Goal: Transaction & Acquisition: Purchase product/service

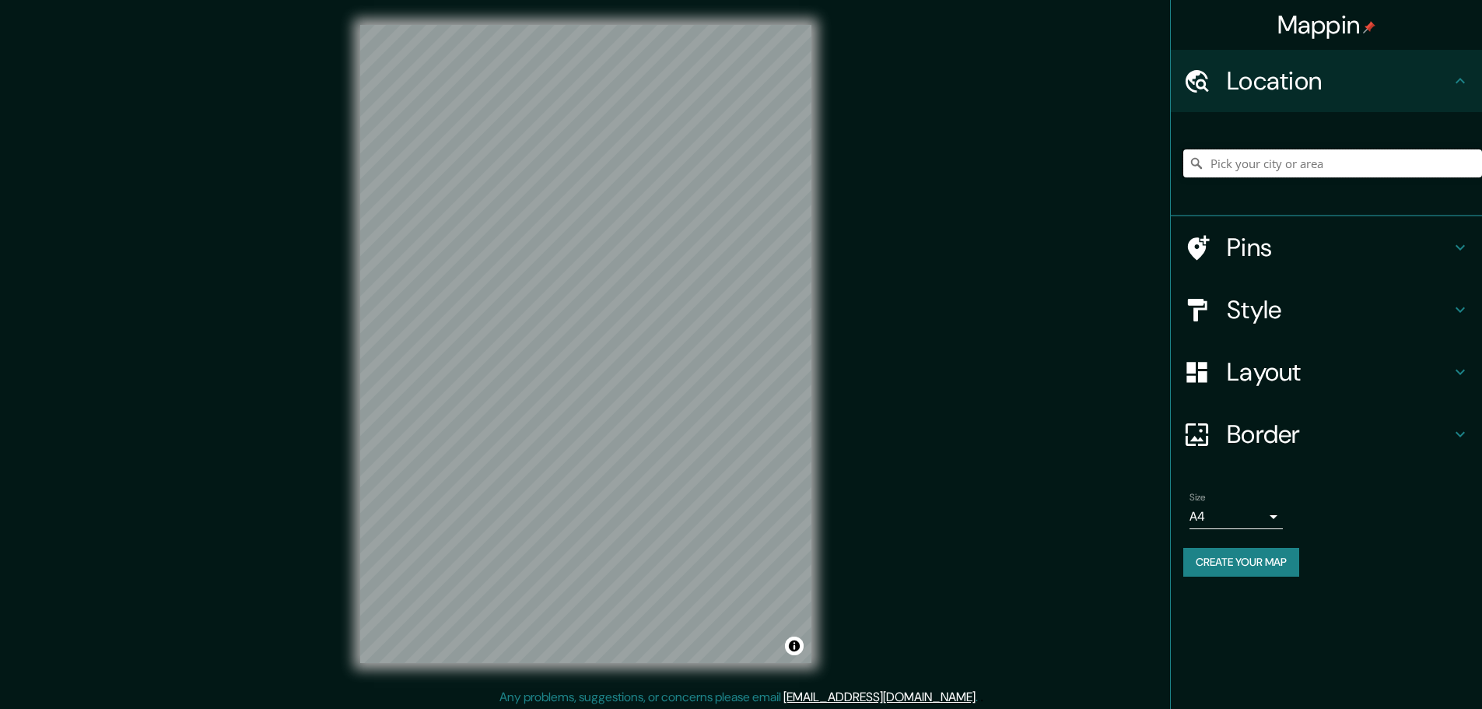
drag, startPoint x: 0, startPoint y: 0, endPoint x: 1264, endPoint y: 166, distance: 1275.1
click at [1264, 166] on input "Pick your city or area" at bounding box center [1332, 163] width 299 height 28
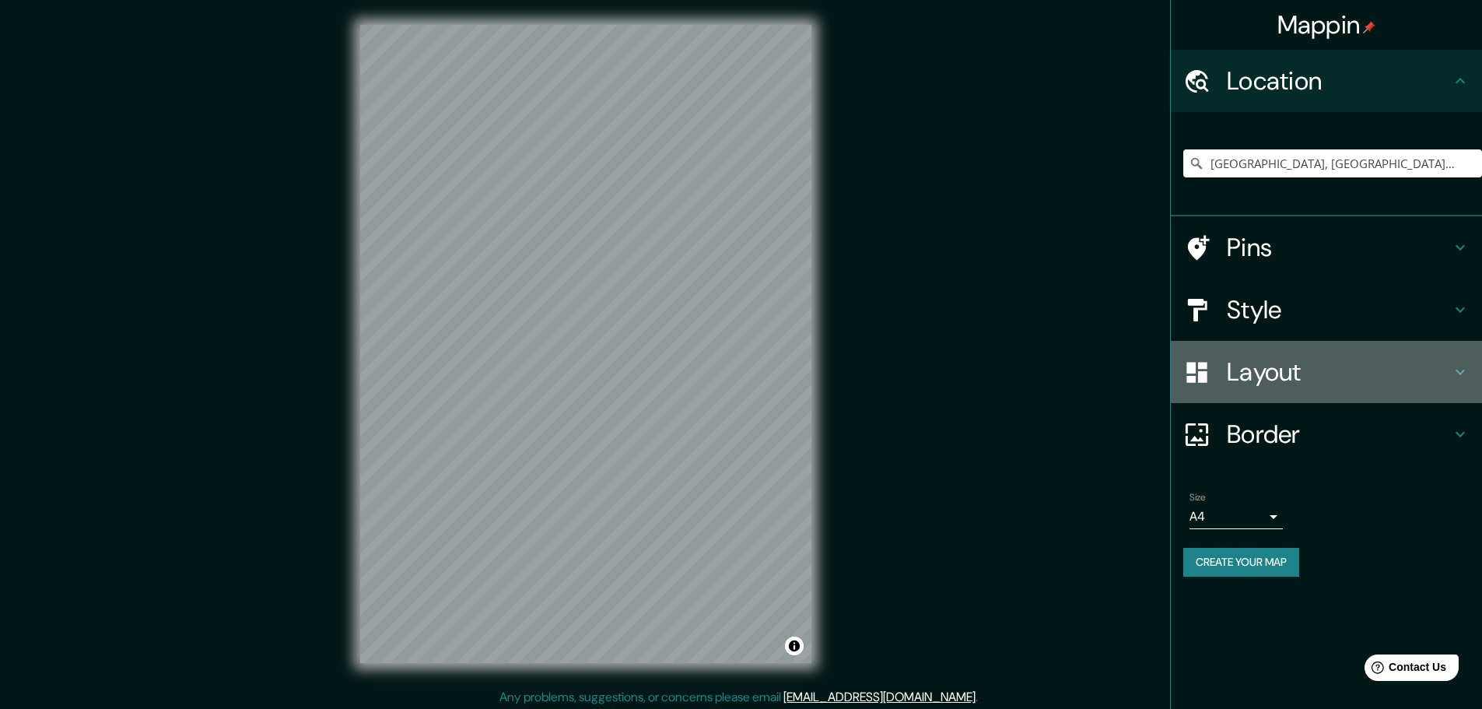
click at [1316, 387] on div "Layout" at bounding box center [1326, 372] width 311 height 62
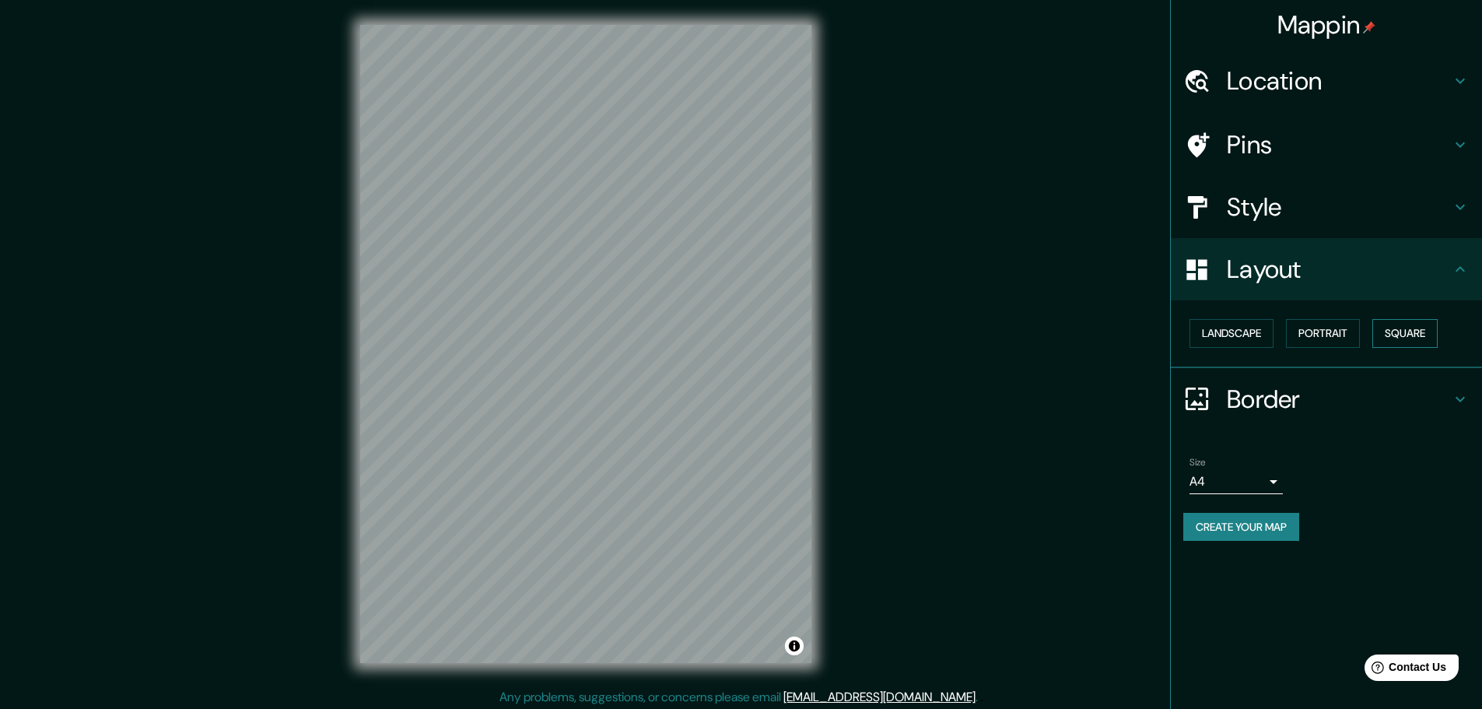
click at [1419, 335] on button "Square" at bounding box center [1404, 333] width 65 height 29
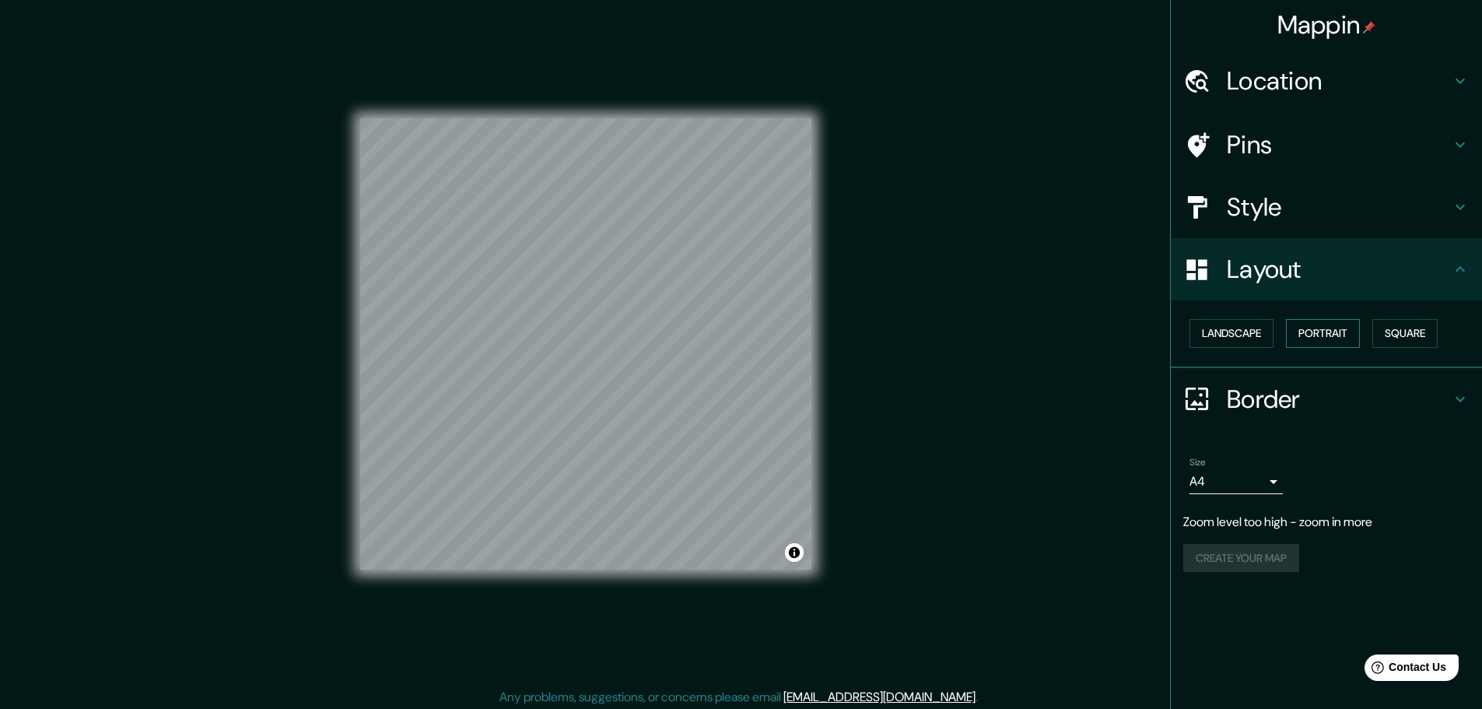
click at [1356, 338] on button "Portrait" at bounding box center [1323, 333] width 74 height 29
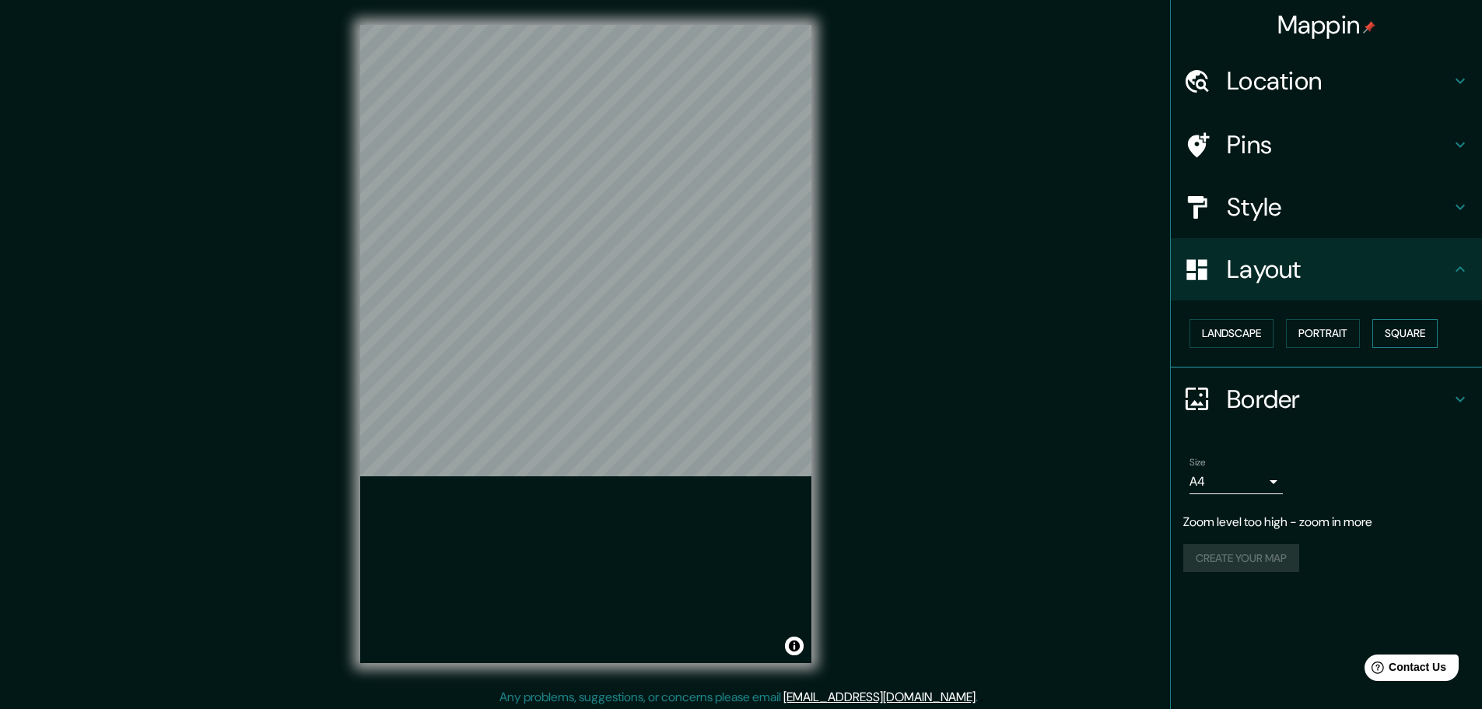
click at [1410, 331] on button "Square" at bounding box center [1404, 333] width 65 height 29
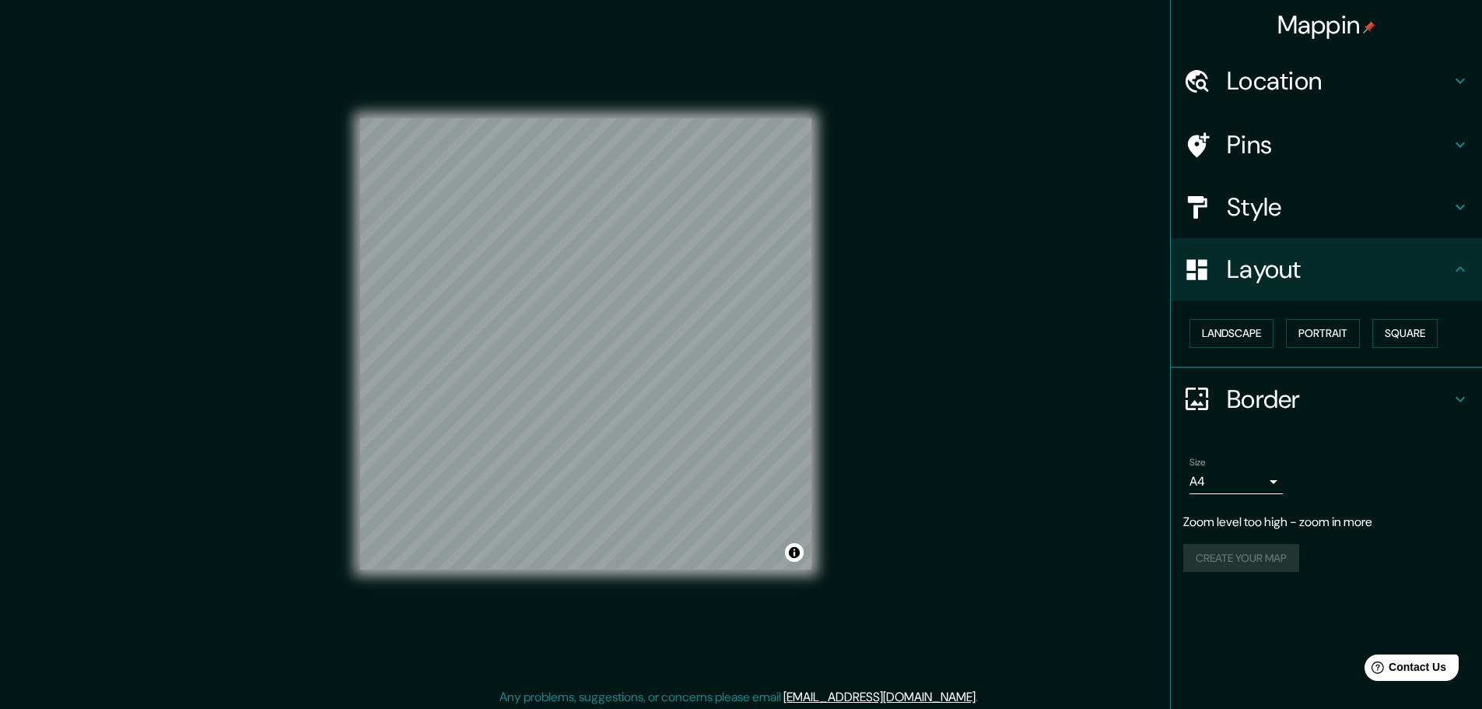
click at [1387, 91] on h4 "Location" at bounding box center [1339, 80] width 224 height 31
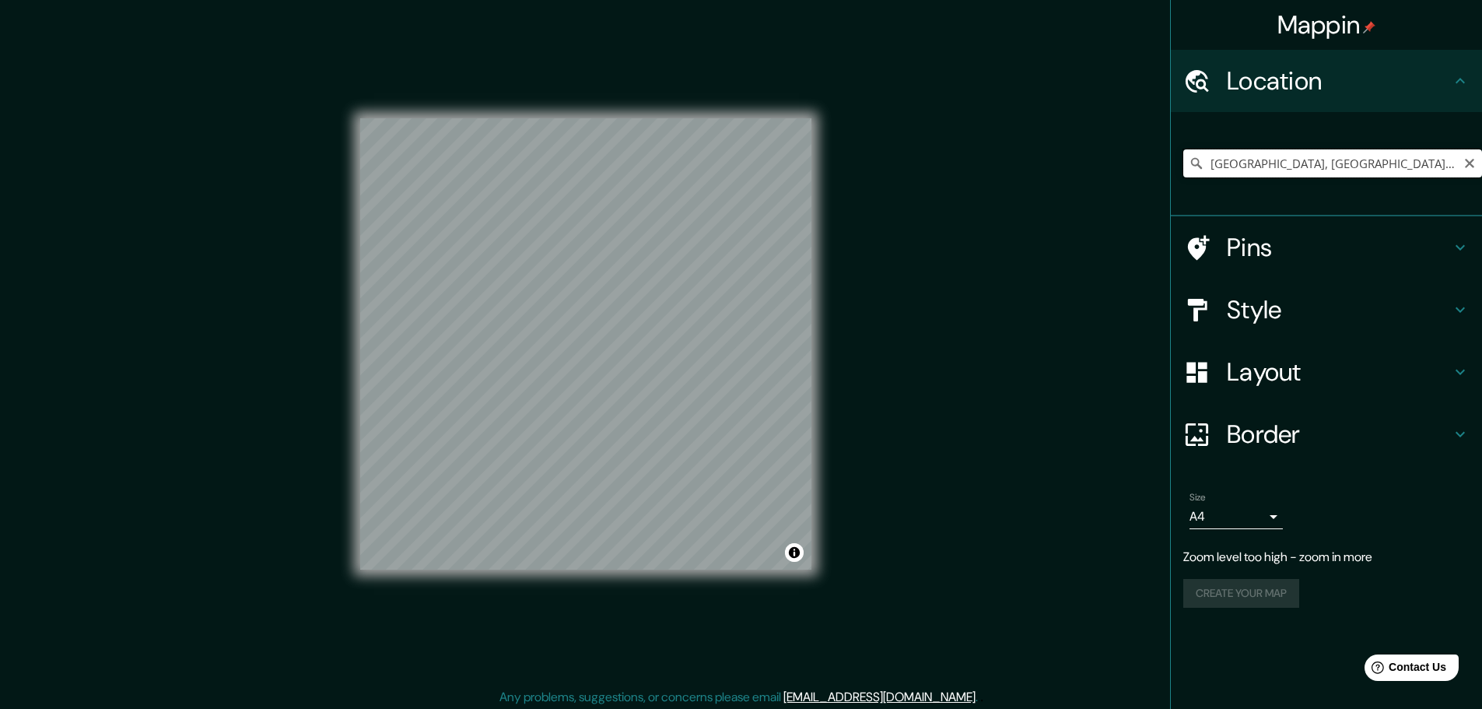
click at [1377, 161] on input "[GEOGRAPHIC_DATA], [GEOGRAPHIC_DATA], [GEOGRAPHIC_DATA]" at bounding box center [1332, 163] width 299 height 28
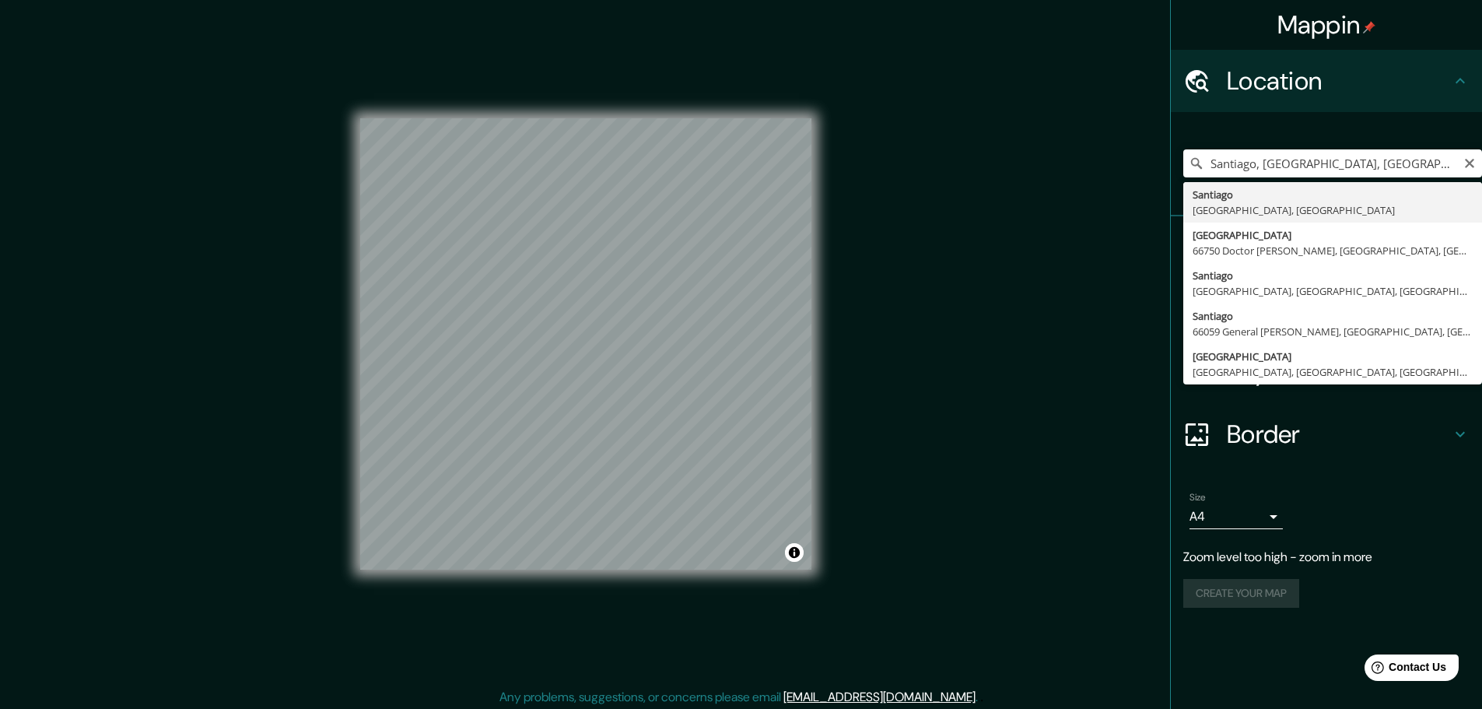
type input "[GEOGRAPHIC_DATA], [GEOGRAPHIC_DATA], [GEOGRAPHIC_DATA]"
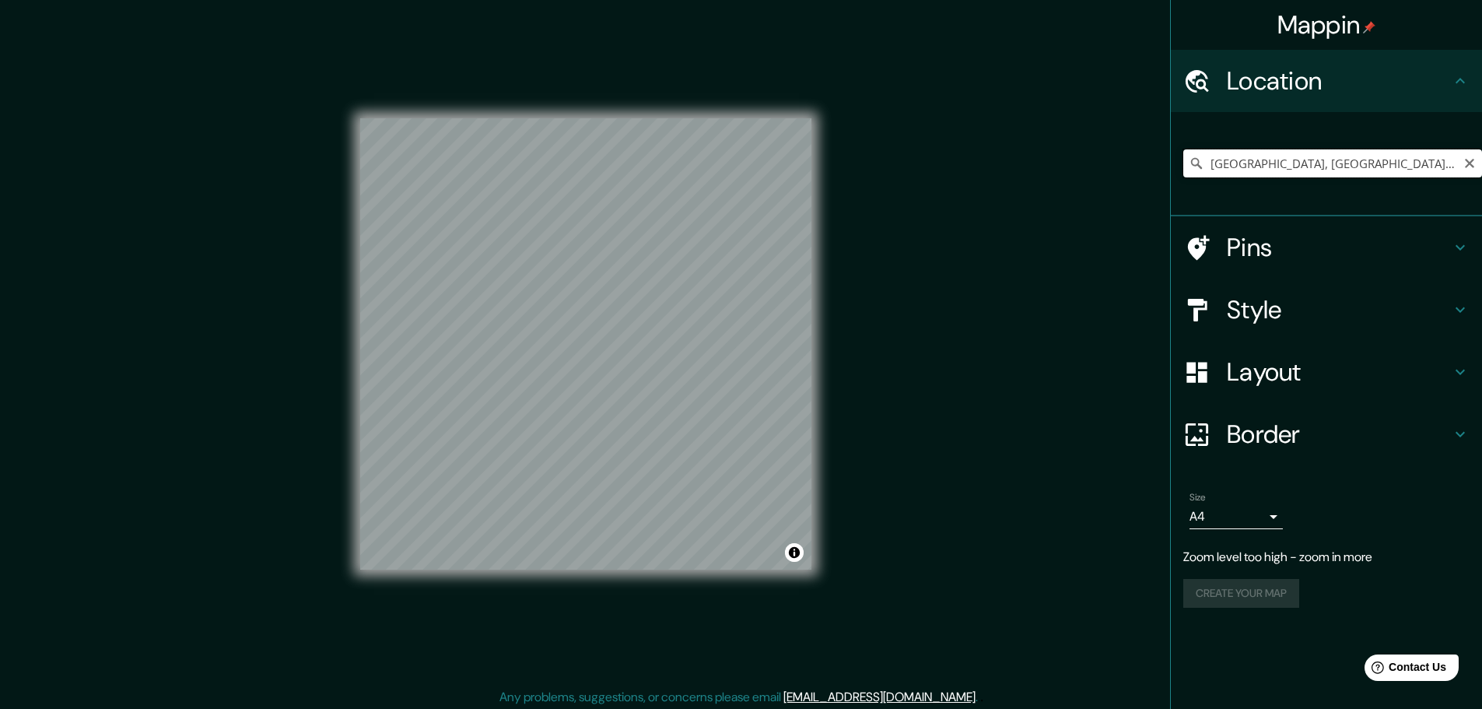
click at [1433, 170] on input "[GEOGRAPHIC_DATA], [GEOGRAPHIC_DATA], [GEOGRAPHIC_DATA]" at bounding box center [1332, 163] width 299 height 28
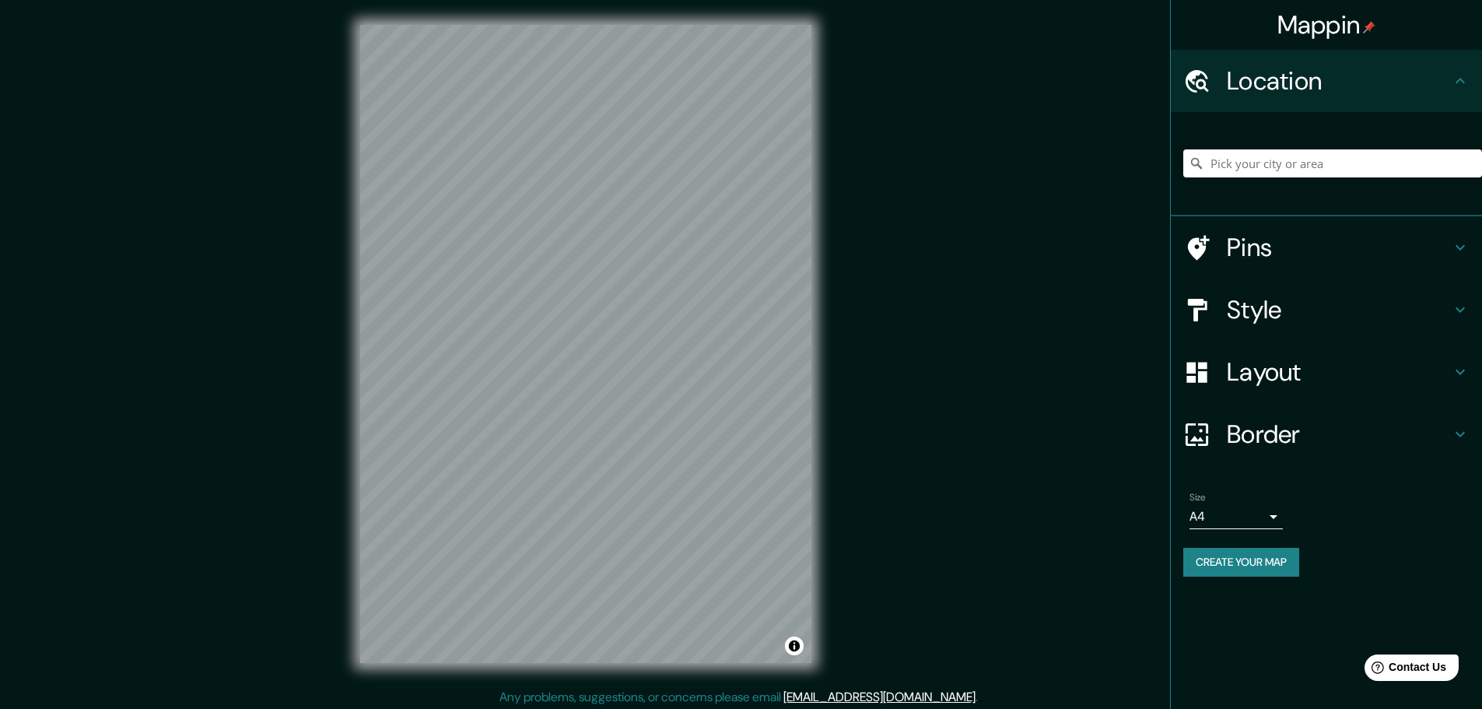
click at [1368, 178] on div at bounding box center [1332, 163] width 299 height 78
click at [1323, 162] on input "Pick your city or area" at bounding box center [1332, 163] width 299 height 28
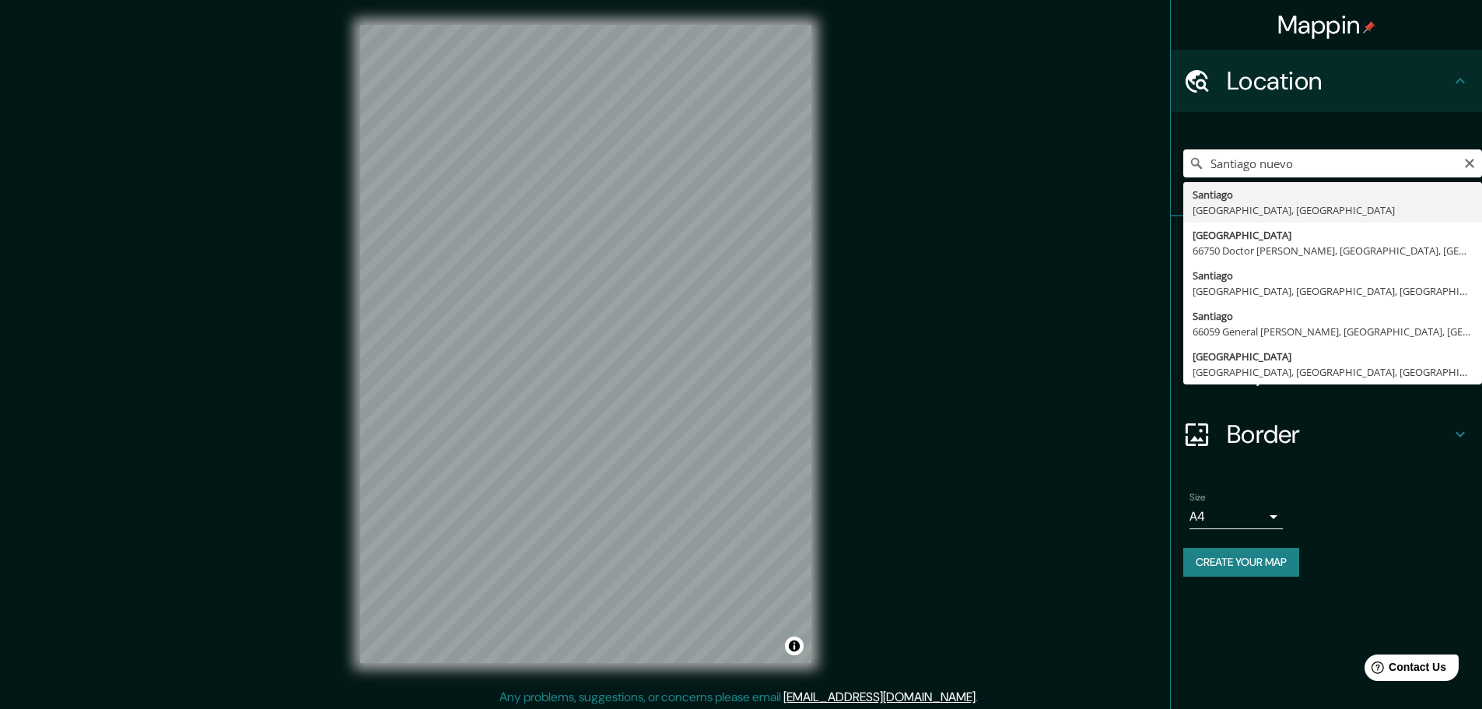
type input "[GEOGRAPHIC_DATA], [GEOGRAPHIC_DATA], [GEOGRAPHIC_DATA]"
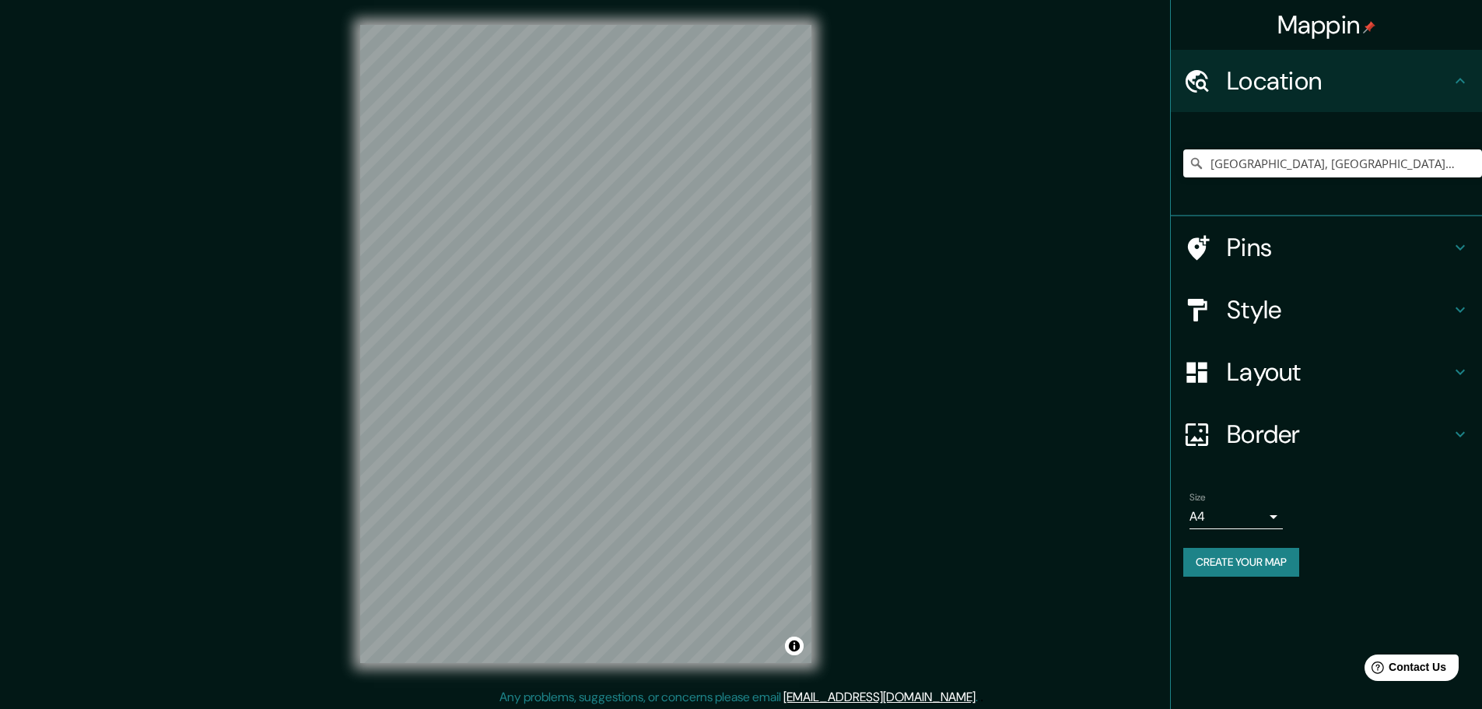
click at [1323, 366] on h4 "Layout" at bounding box center [1339, 371] width 224 height 31
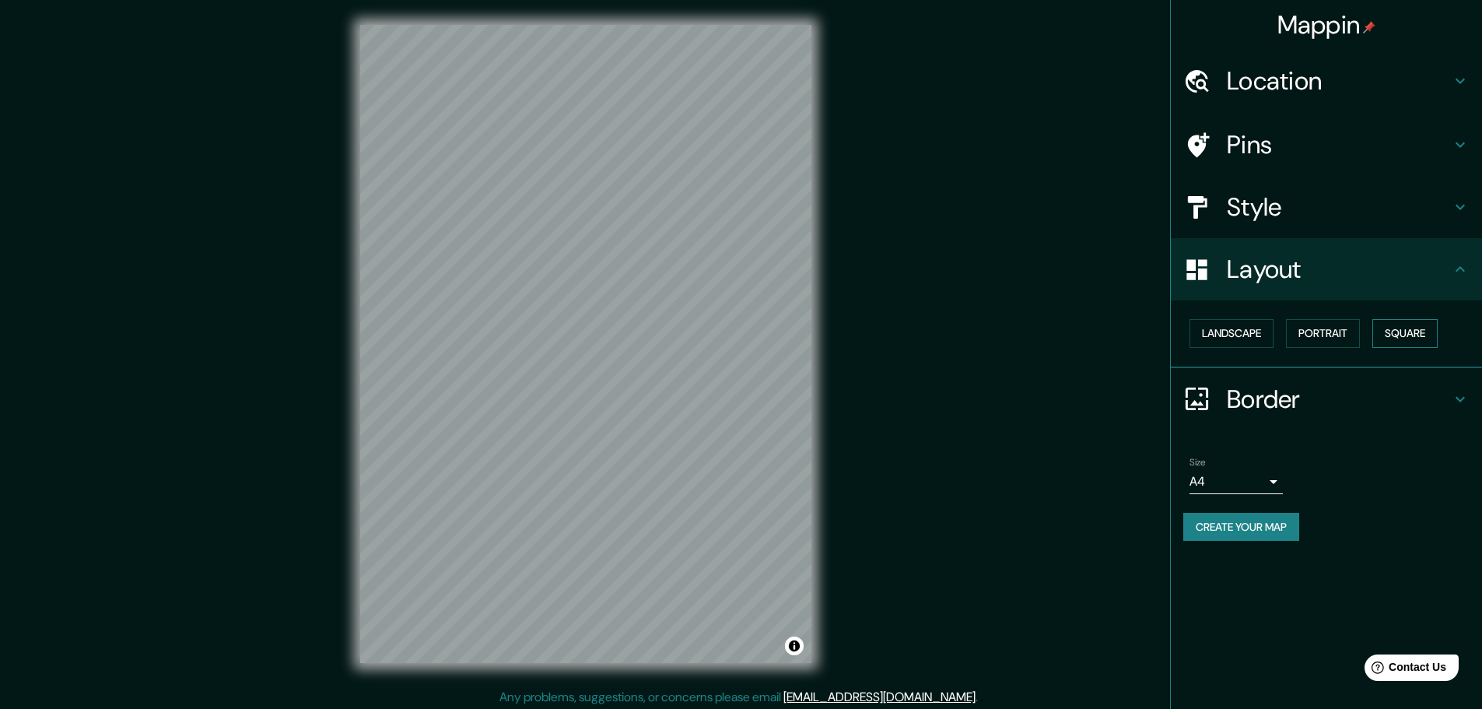
click at [1404, 325] on button "Square" at bounding box center [1404, 333] width 65 height 29
